Goal: Use online tool/utility: Utilize a website feature to perform a specific function

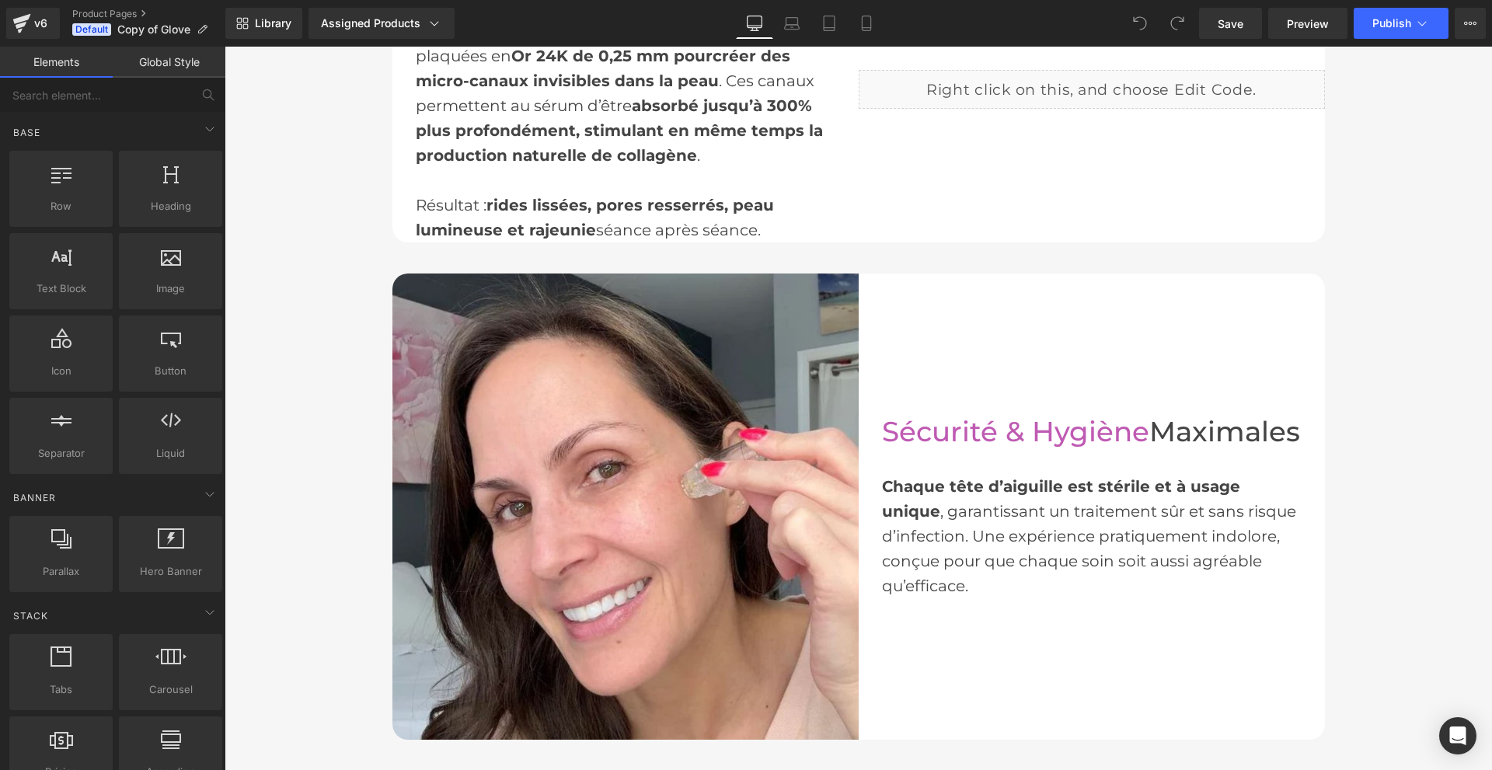
scroll to position [1554, 0]
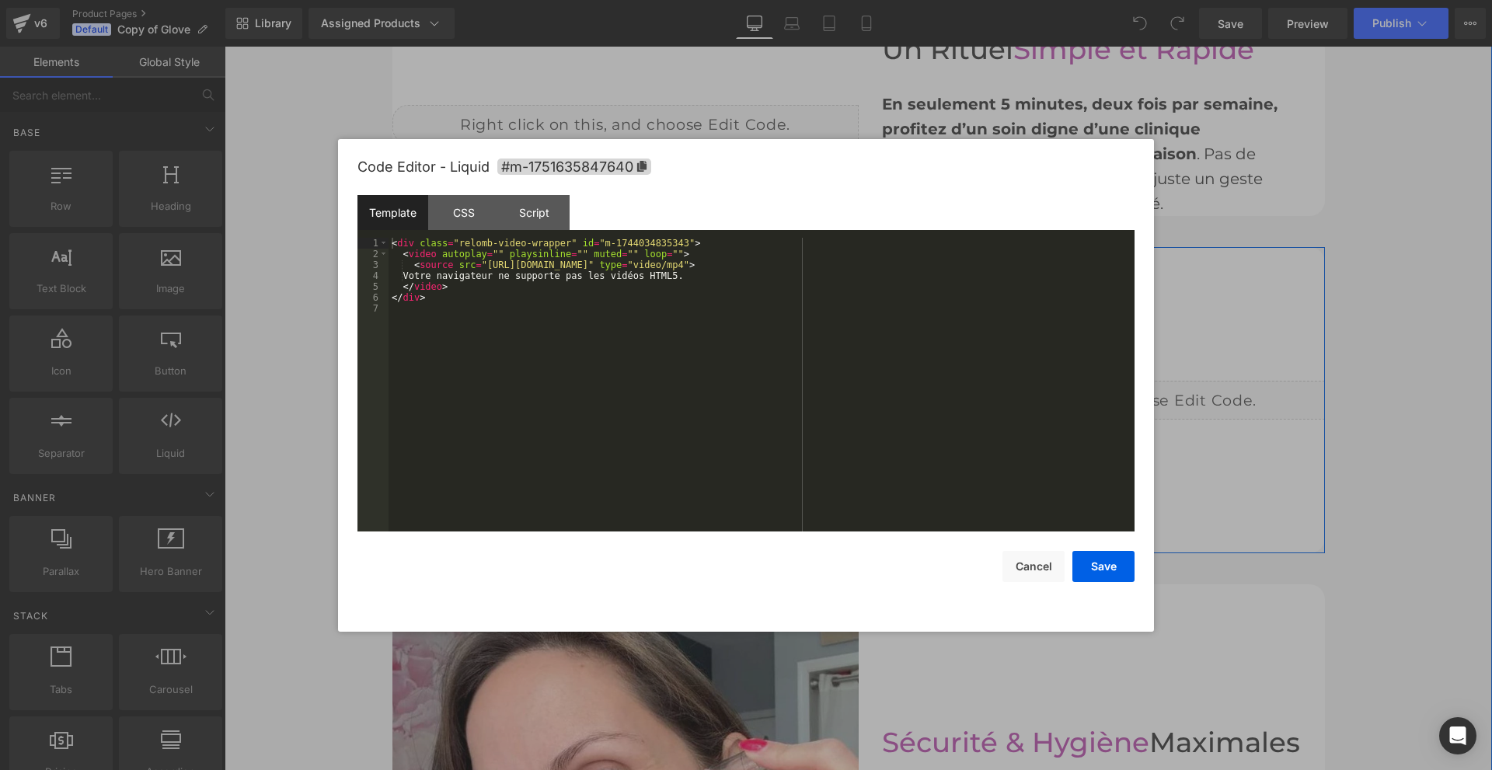
click at [1107, 396] on div "Liquid" at bounding box center [1092, 400] width 466 height 39
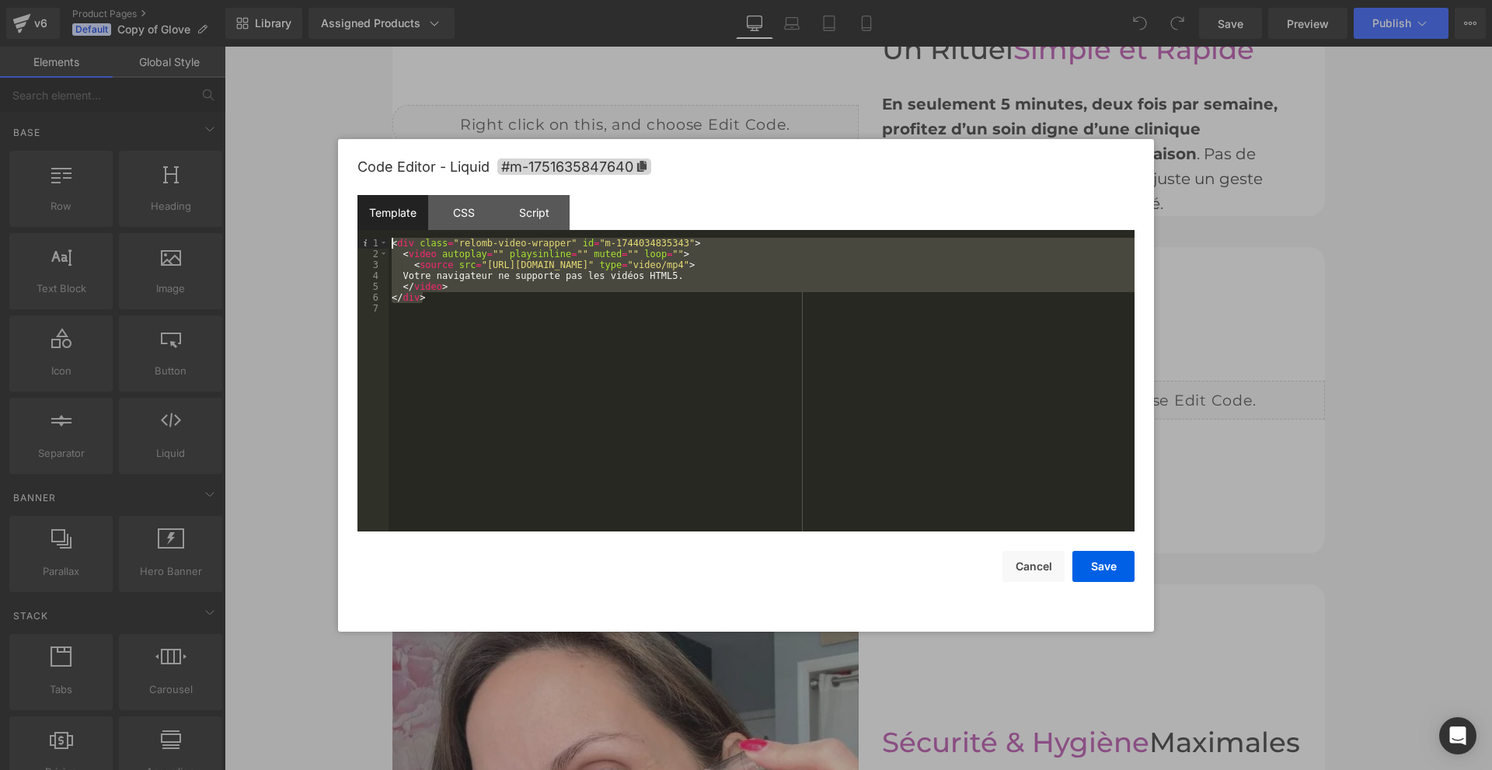
drag, startPoint x: 456, startPoint y: 298, endPoint x: 390, endPoint y: 247, distance: 83.6
click at [390, 247] on div "< div class = "relomb-video-wrapper" id = "m-1744034835343" > < video autoplay …" at bounding box center [762, 395] width 746 height 315
click at [473, 219] on div "CSS" at bounding box center [463, 212] width 71 height 35
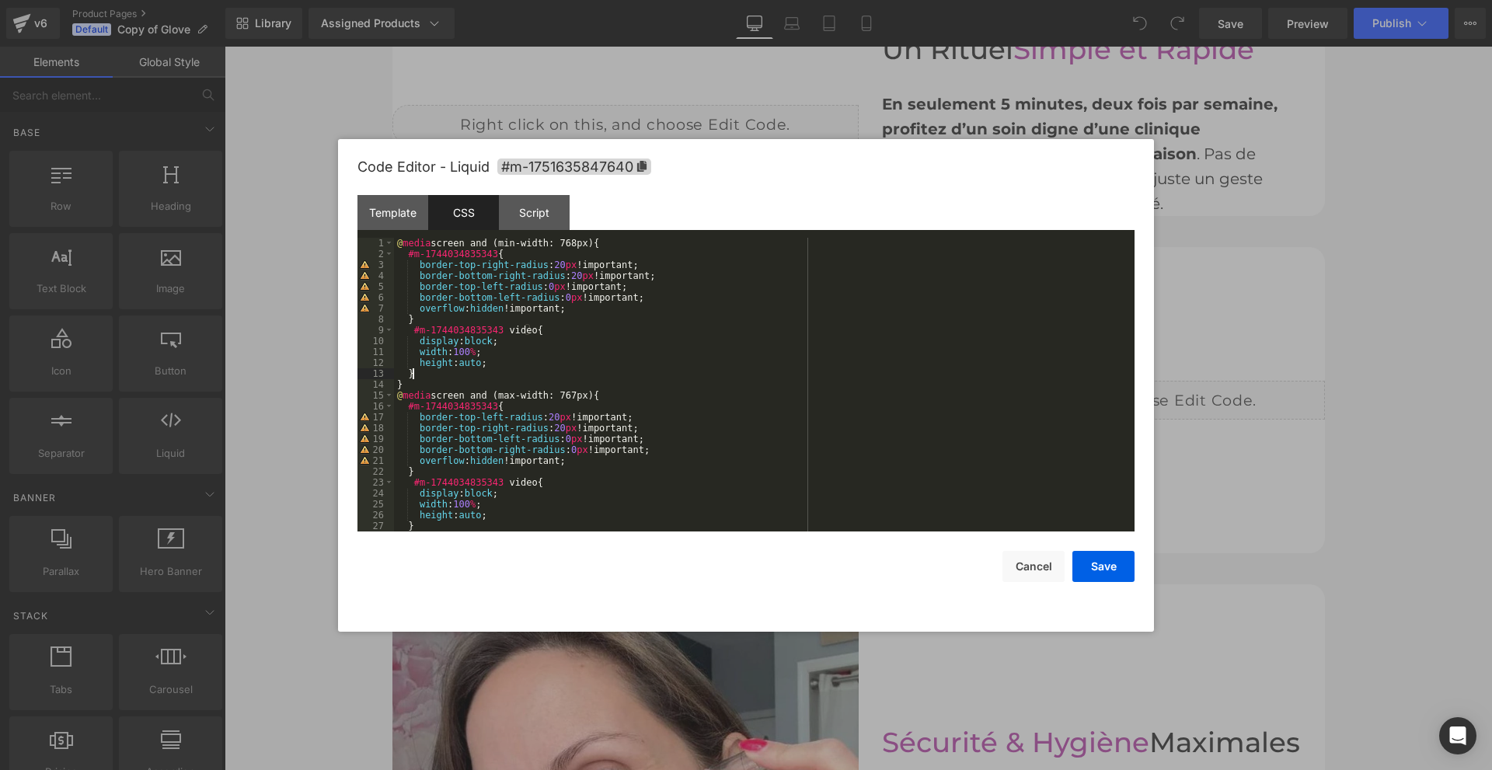
click at [570, 369] on div "@ media screen and (min-width: 768px) { #m-1744034835343 { border-top-right-rad…" at bounding box center [761, 395] width 734 height 315
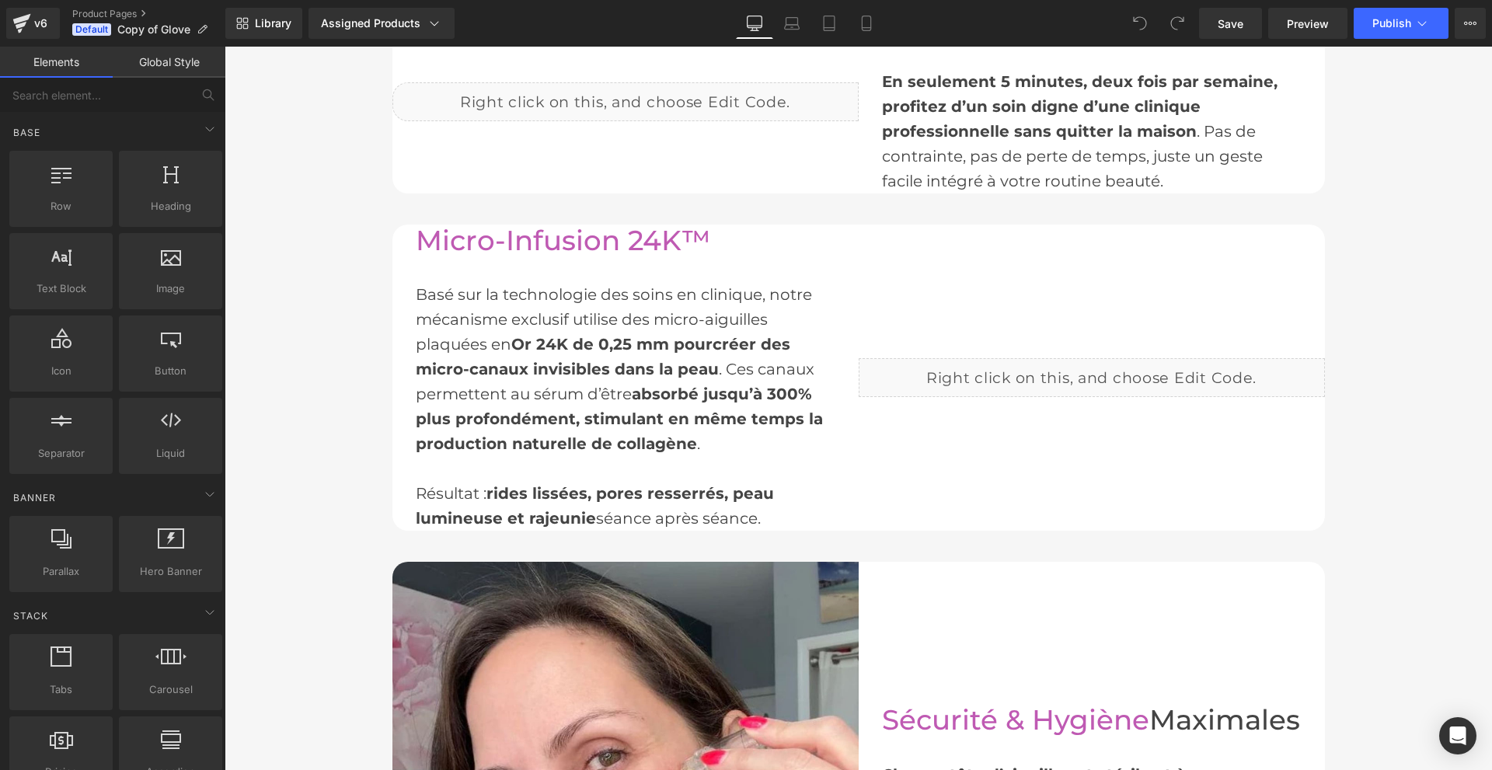
scroll to position [1710, 0]
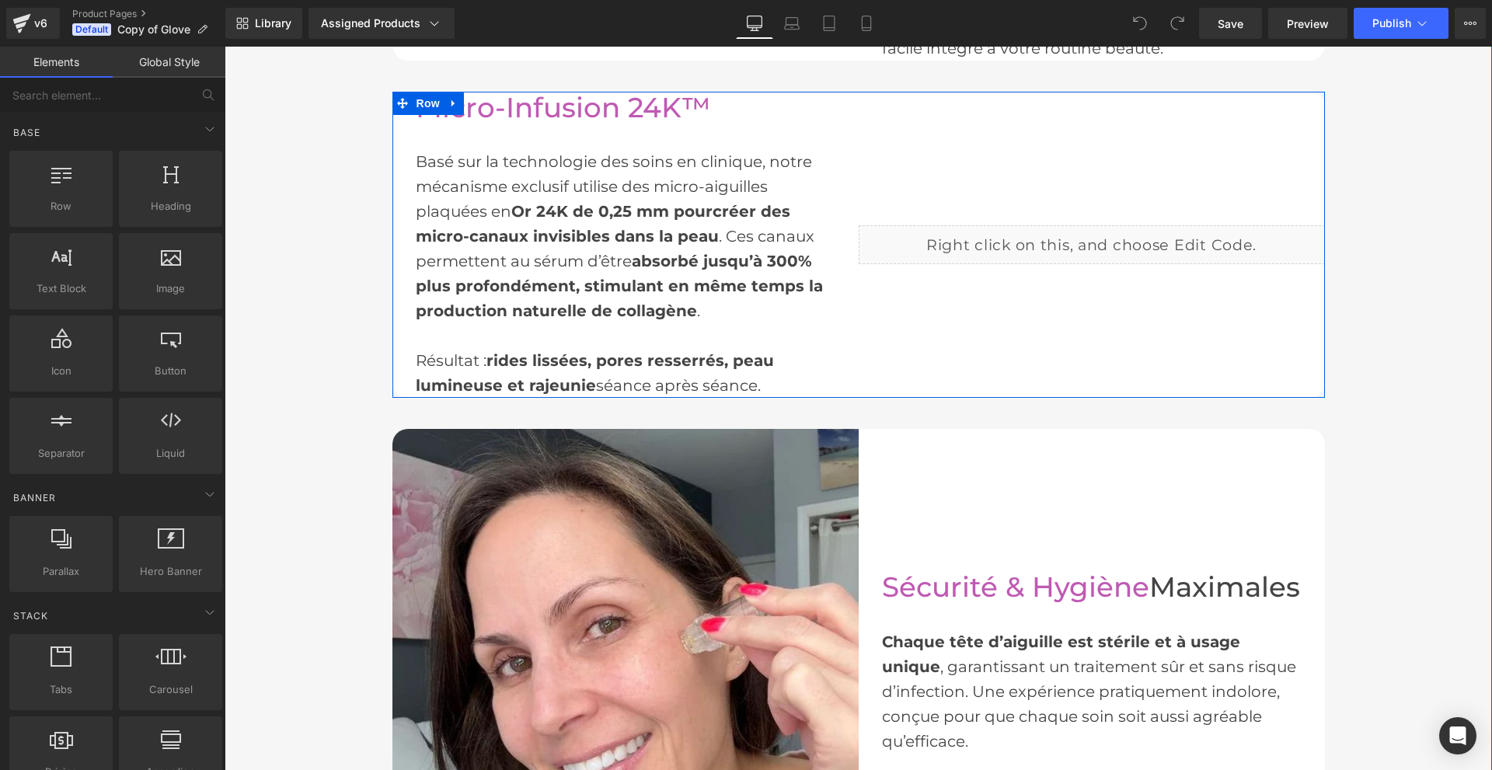
click at [1104, 232] on div "Liquid" at bounding box center [1092, 244] width 466 height 39
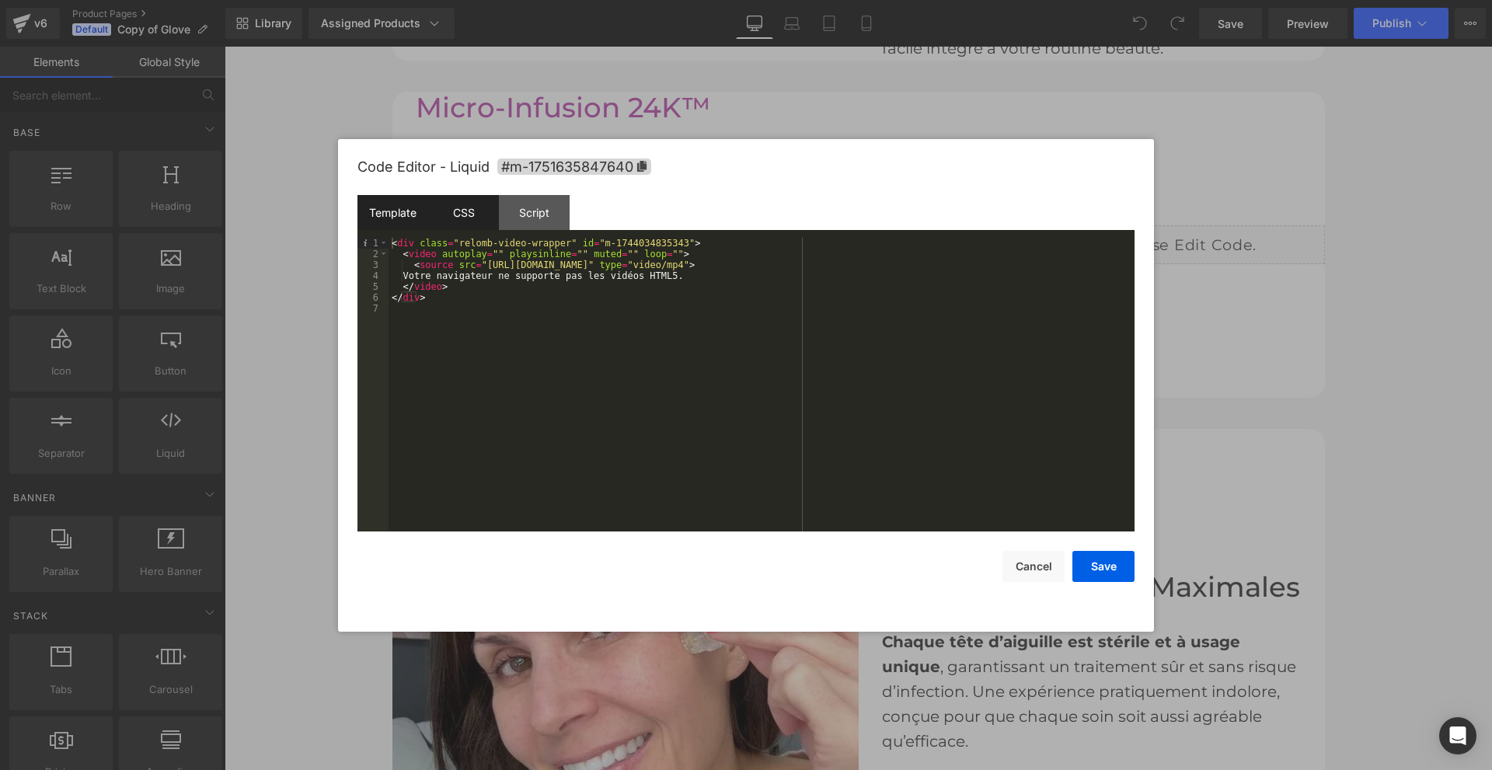
click at [458, 207] on div "CSS" at bounding box center [463, 212] width 71 height 35
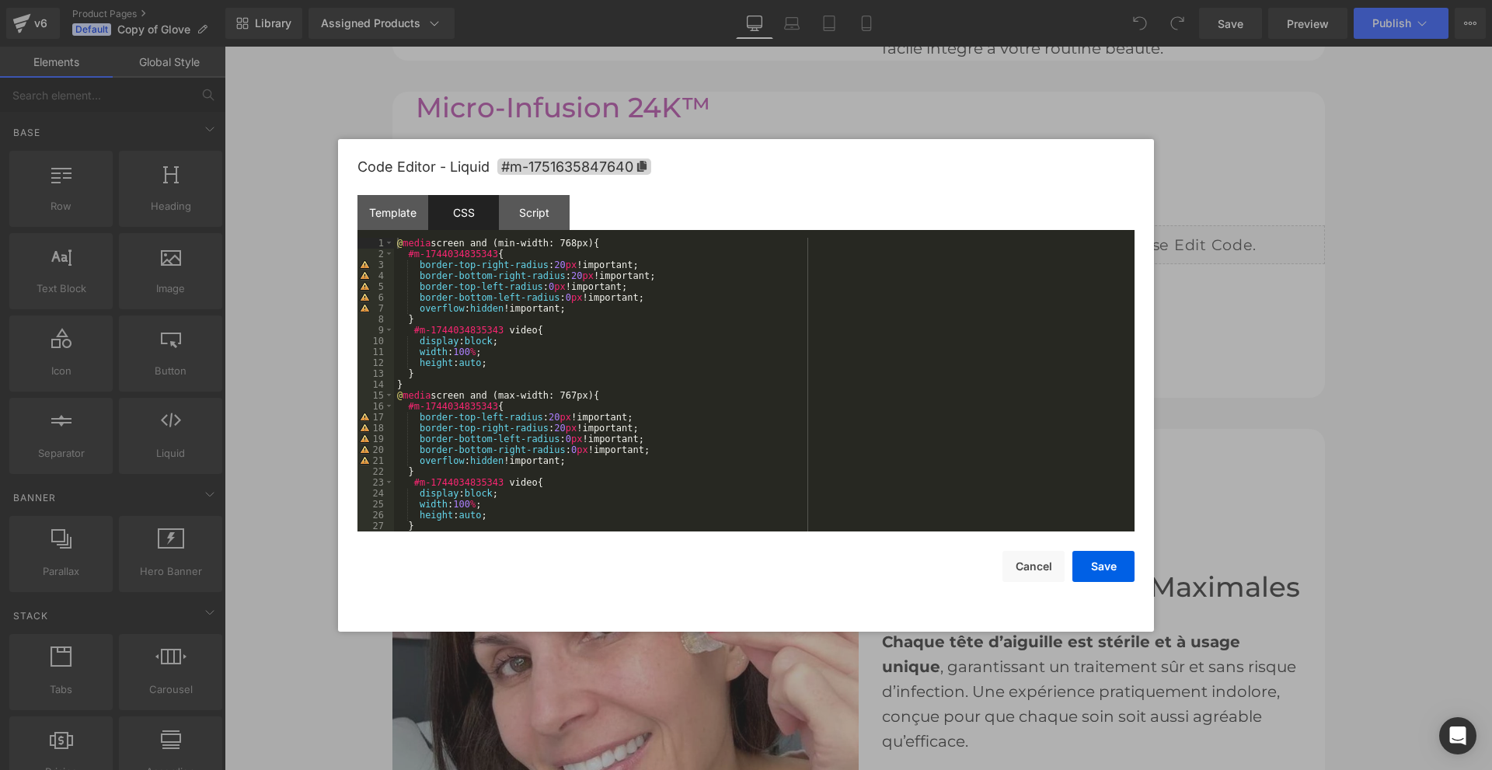
scroll to position [22, 0]
